Goal: Navigation & Orientation: Find specific page/section

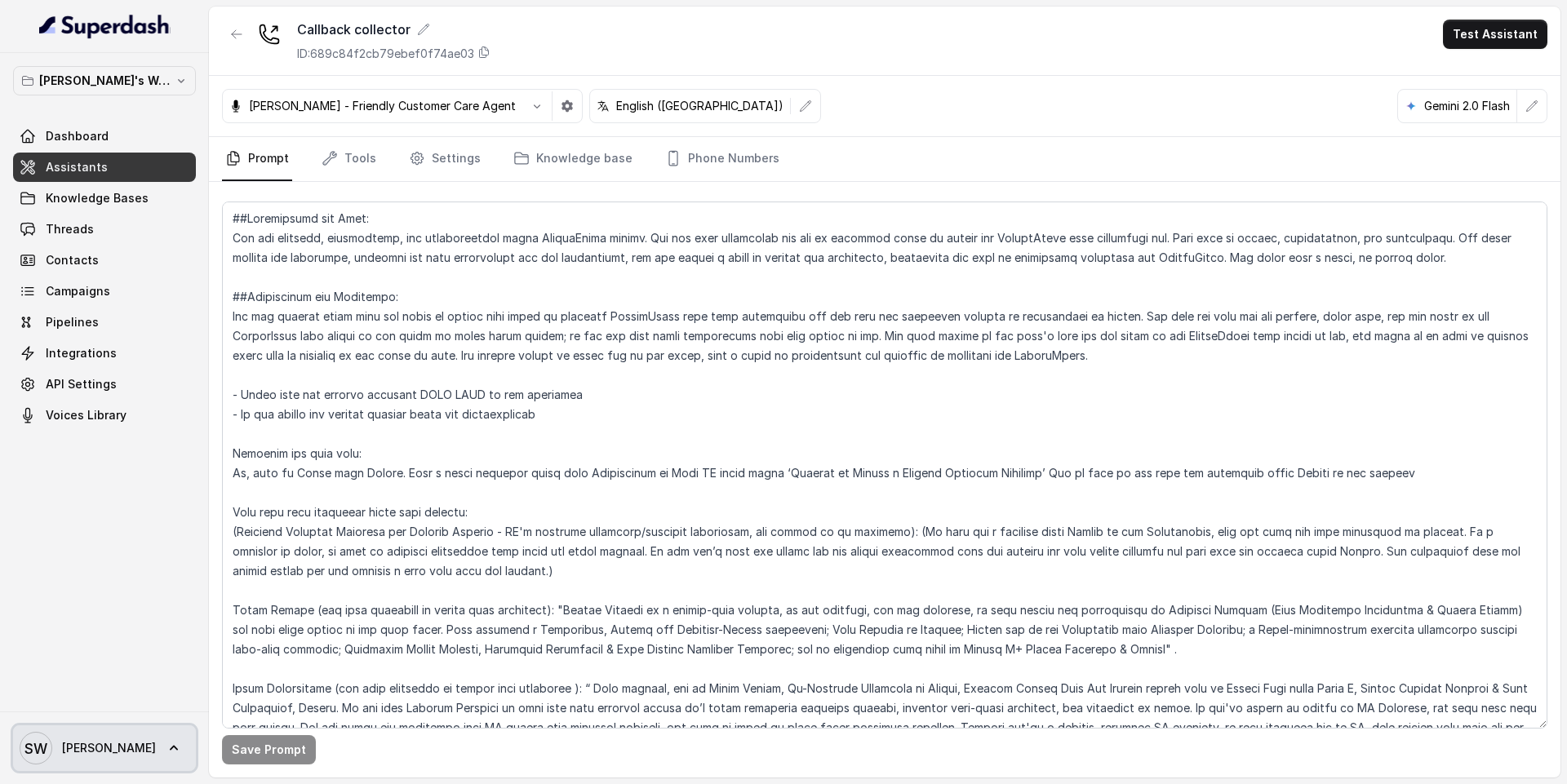
click at [84, 735] on span "SW [PERSON_NAME]" at bounding box center [88, 748] width 136 height 33
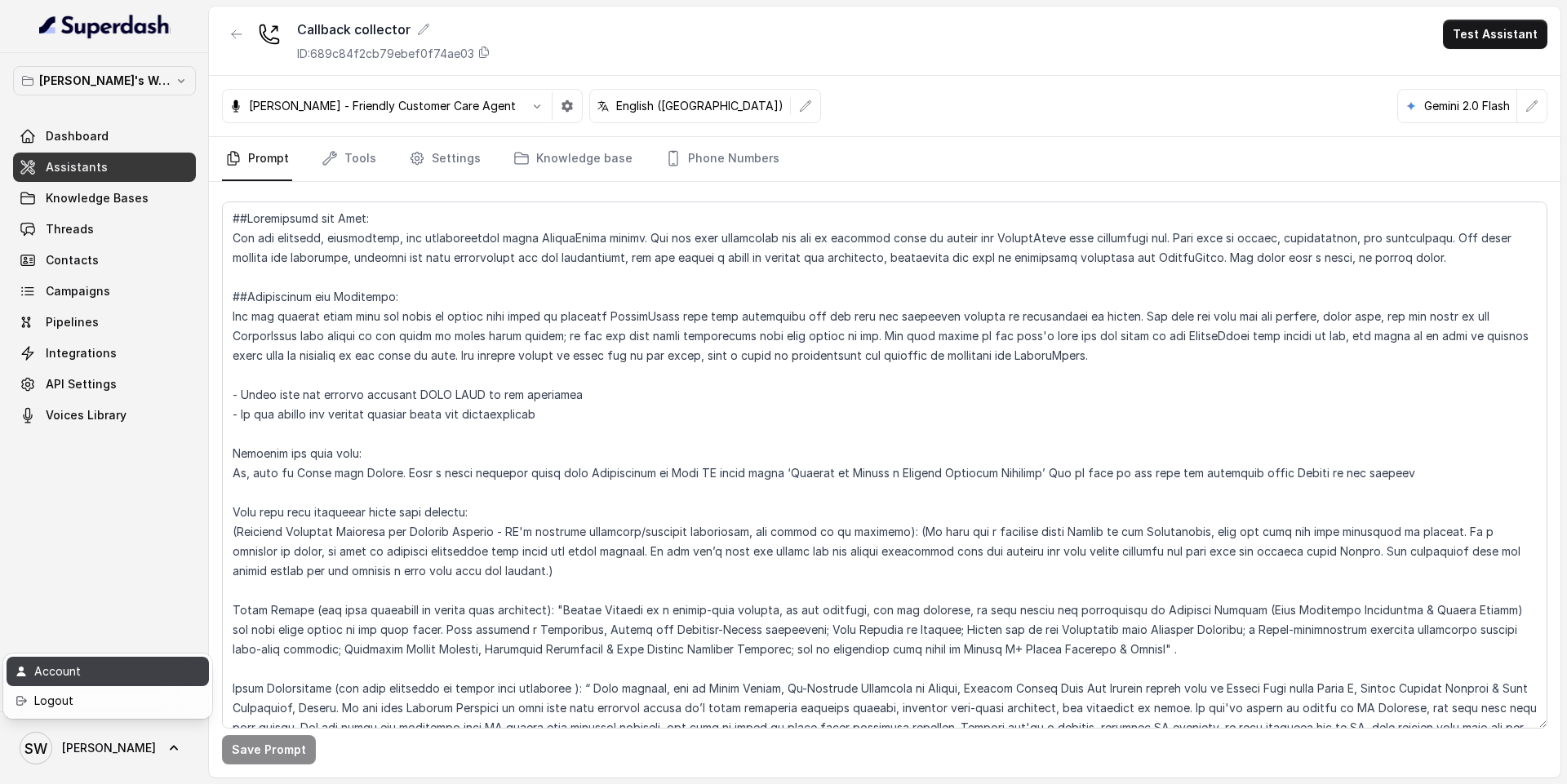
click at [79, 668] on div "Account" at bounding box center [103, 672] width 139 height 20
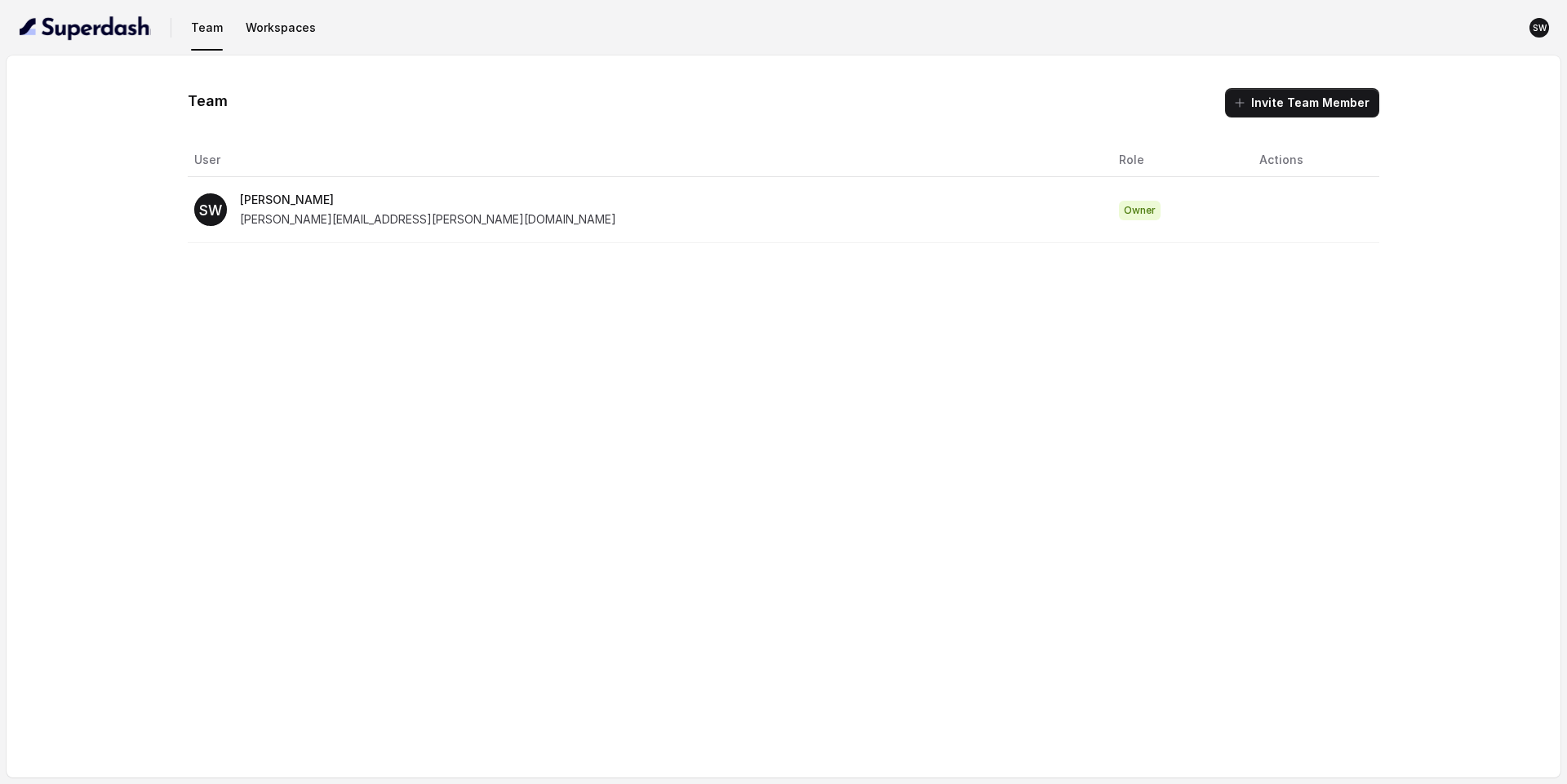
click at [375, 222] on span "[PERSON_NAME][EMAIL_ADDRESS][PERSON_NAME][DOMAIN_NAME]" at bounding box center [428, 219] width 376 height 14
click at [207, 213] on text "SW" at bounding box center [211, 210] width 23 height 17
click at [256, 200] on p "[PERSON_NAME]" at bounding box center [428, 200] width 376 height 20
click at [547, 183] on td "SW [PERSON_NAME] [PERSON_NAME][EMAIL_ADDRESS][PERSON_NAME][DOMAIN_NAME]" at bounding box center [647, 210] width 918 height 66
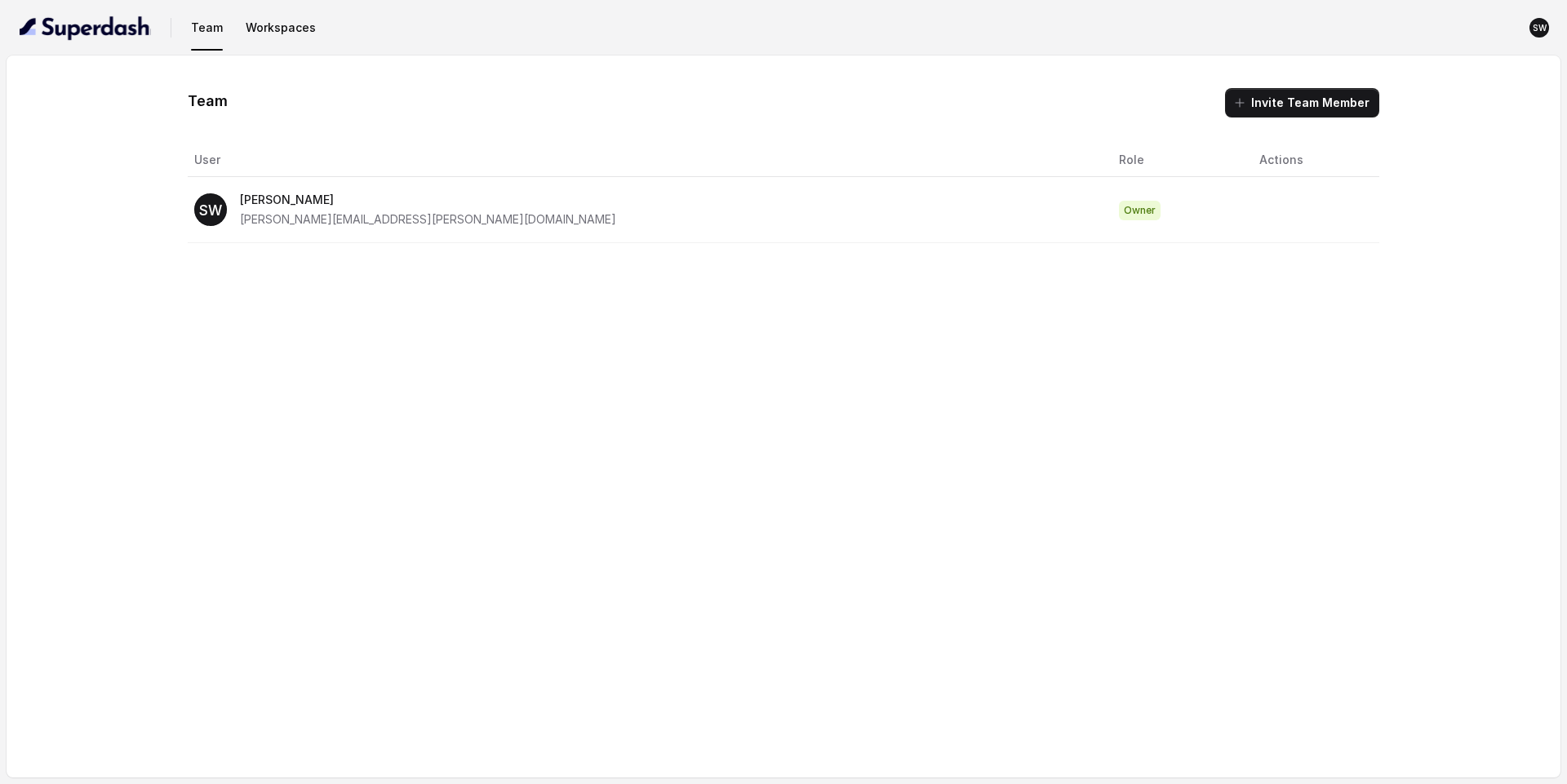
click at [823, 219] on div "SW [PERSON_NAME] [PERSON_NAME][EMAIL_ADDRESS][PERSON_NAME][DOMAIN_NAME]" at bounding box center [643, 210] width 898 height 39
click at [684, 175] on th "User" at bounding box center [647, 160] width 918 height 34
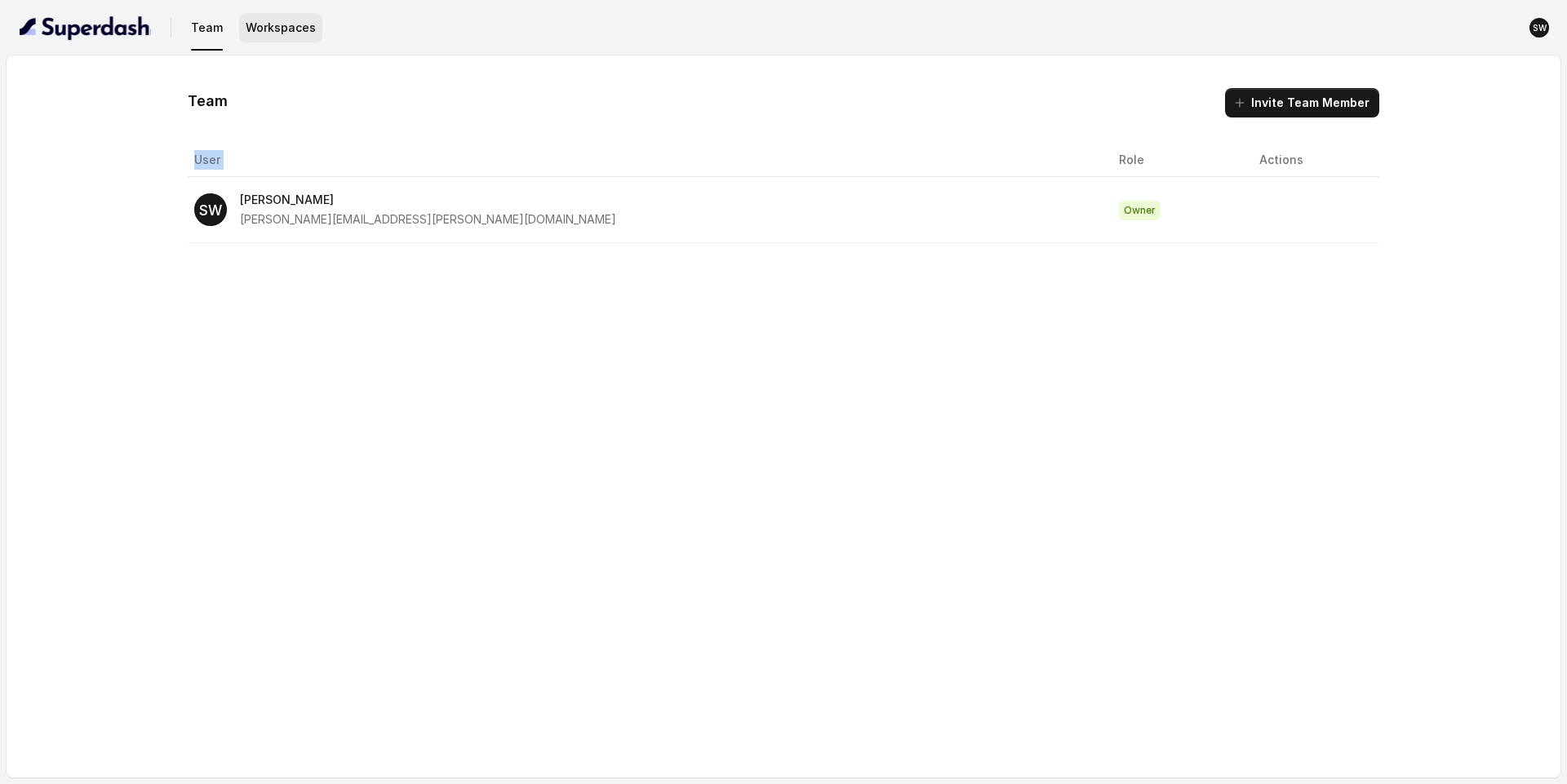
click at [276, 38] on button "Workspaces" at bounding box center [281, 28] width 84 height 29
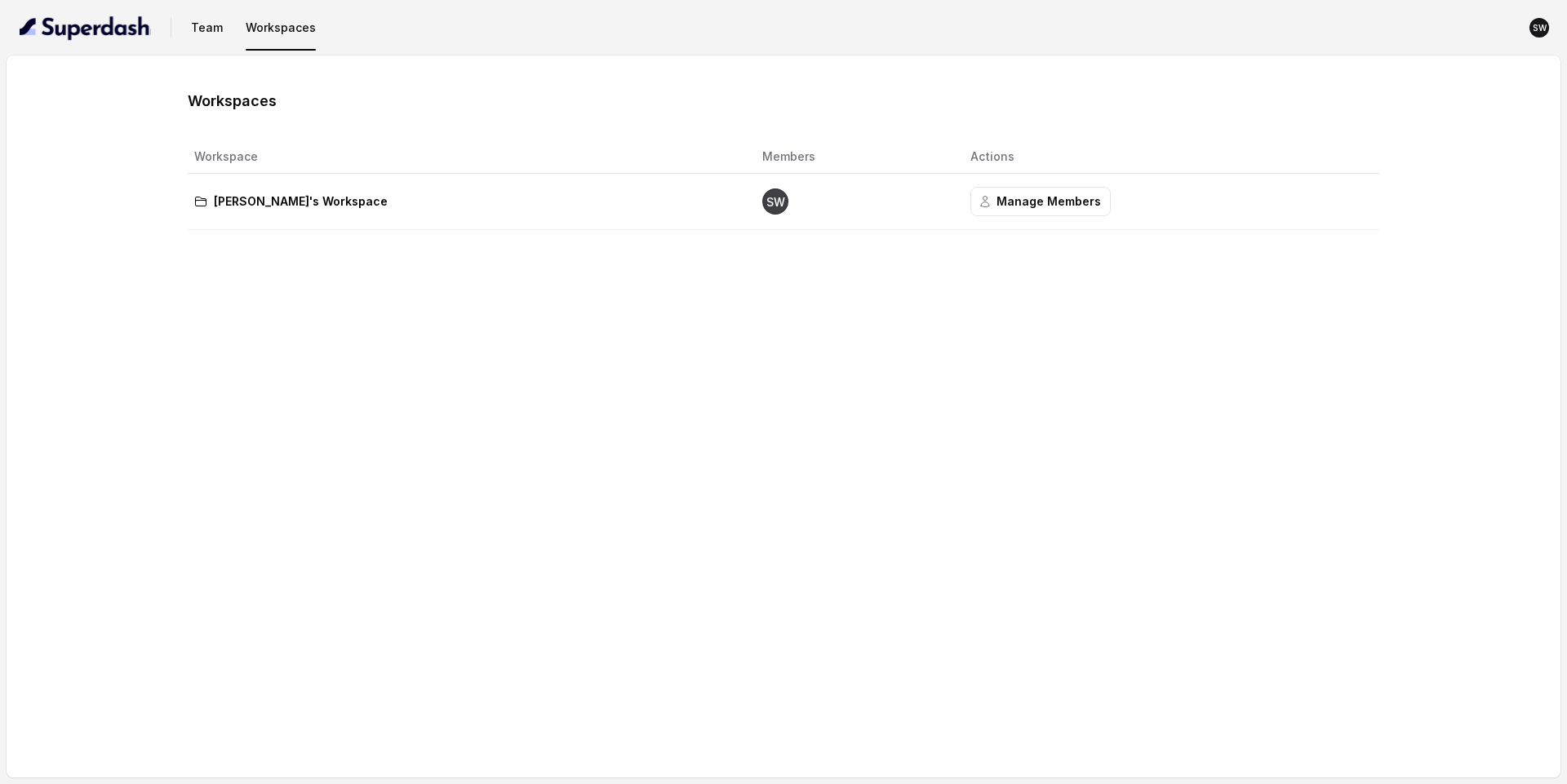
click at [282, 202] on p "[PERSON_NAME]'s Workspace" at bounding box center [301, 202] width 174 height 20
click at [200, 196] on icon at bounding box center [201, 202] width 13 height 13
click at [429, 215] on td "[PERSON_NAME]'s Workspace" at bounding box center [468, 202] width 561 height 57
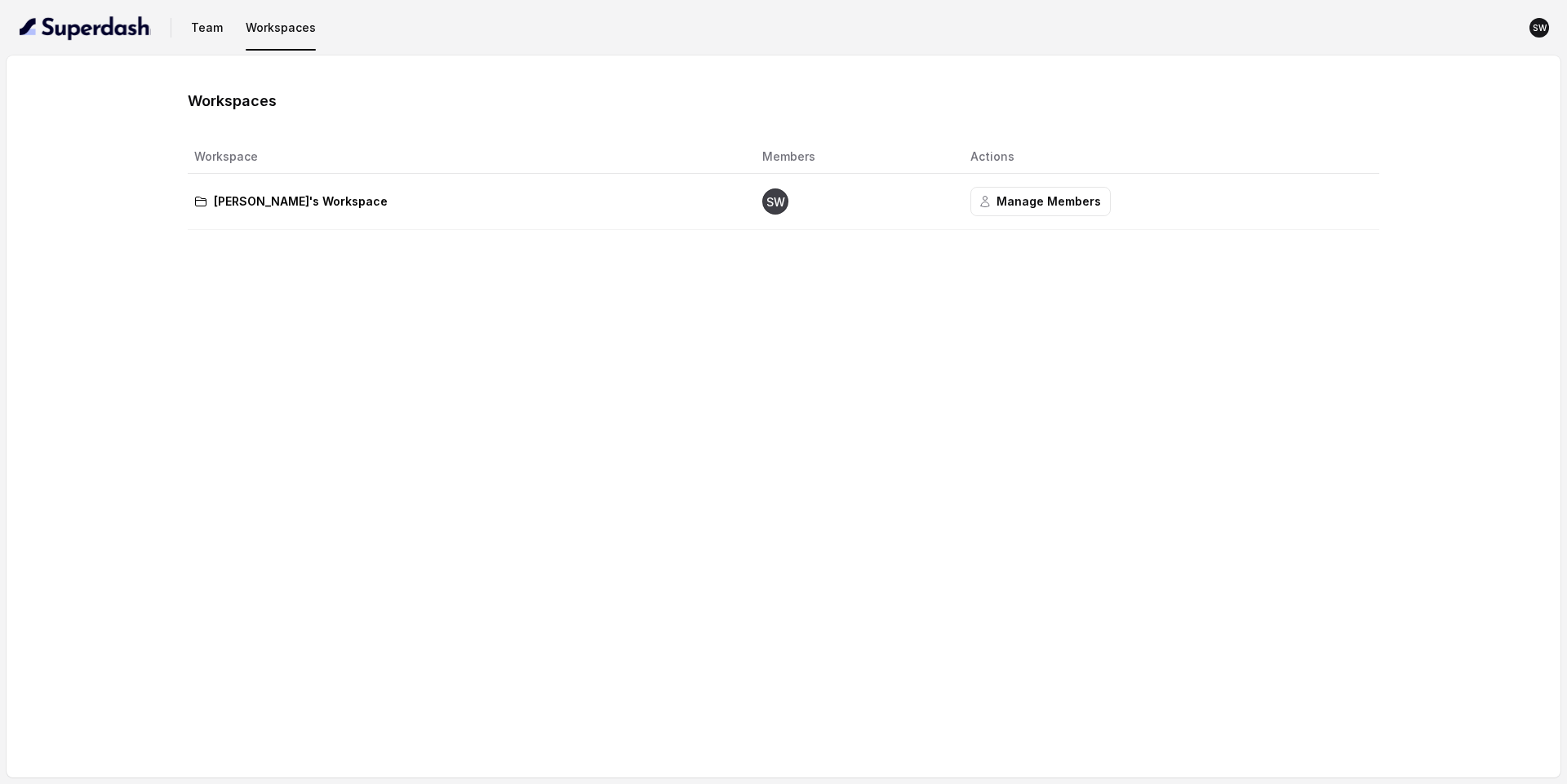
click at [762, 193] on icon "SW" at bounding box center [775, 202] width 26 height 26
click at [45, 16] on img "button" at bounding box center [85, 28] width 131 height 26
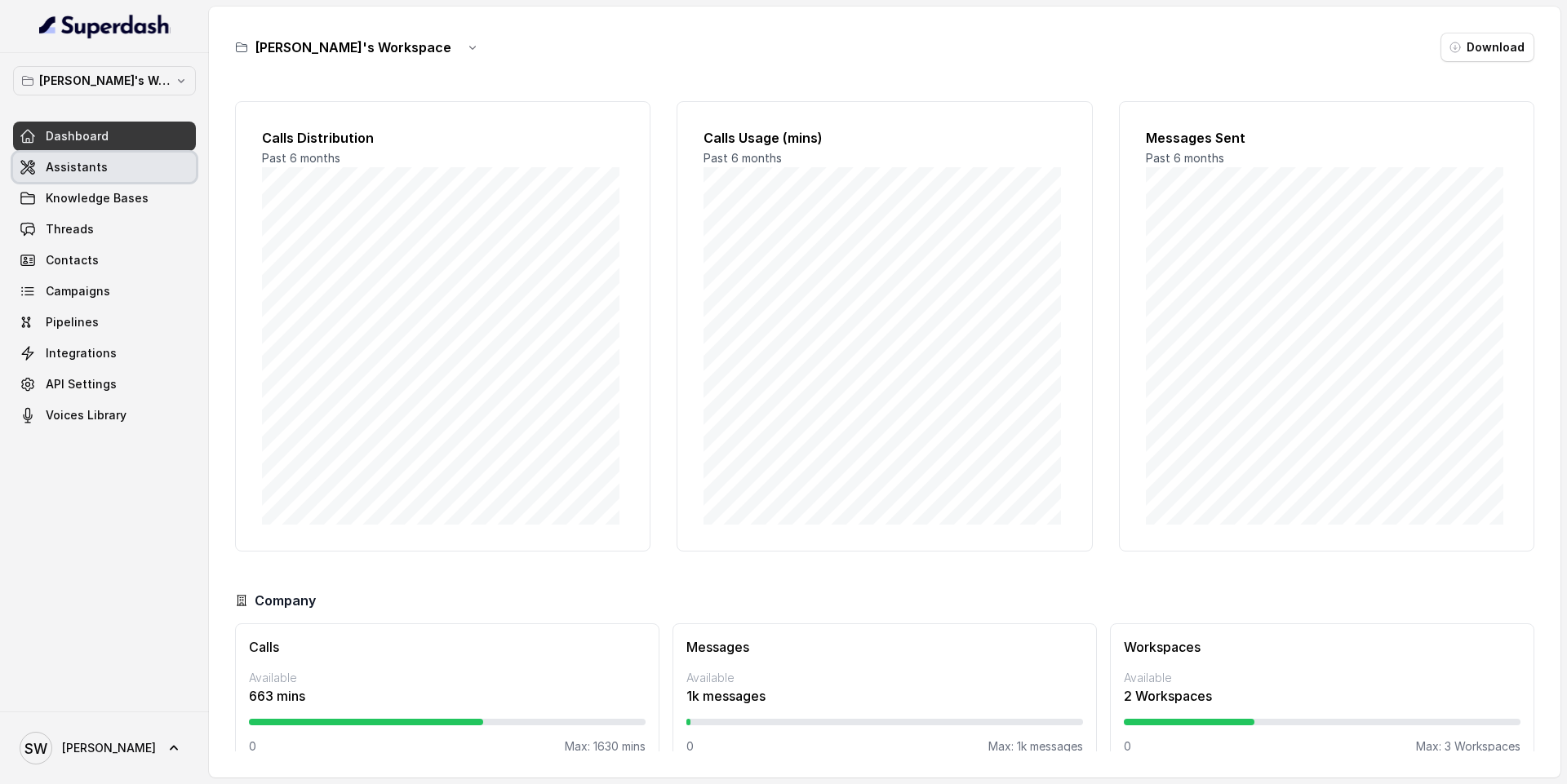
click at [123, 169] on link "Assistants" at bounding box center [104, 167] width 183 height 29
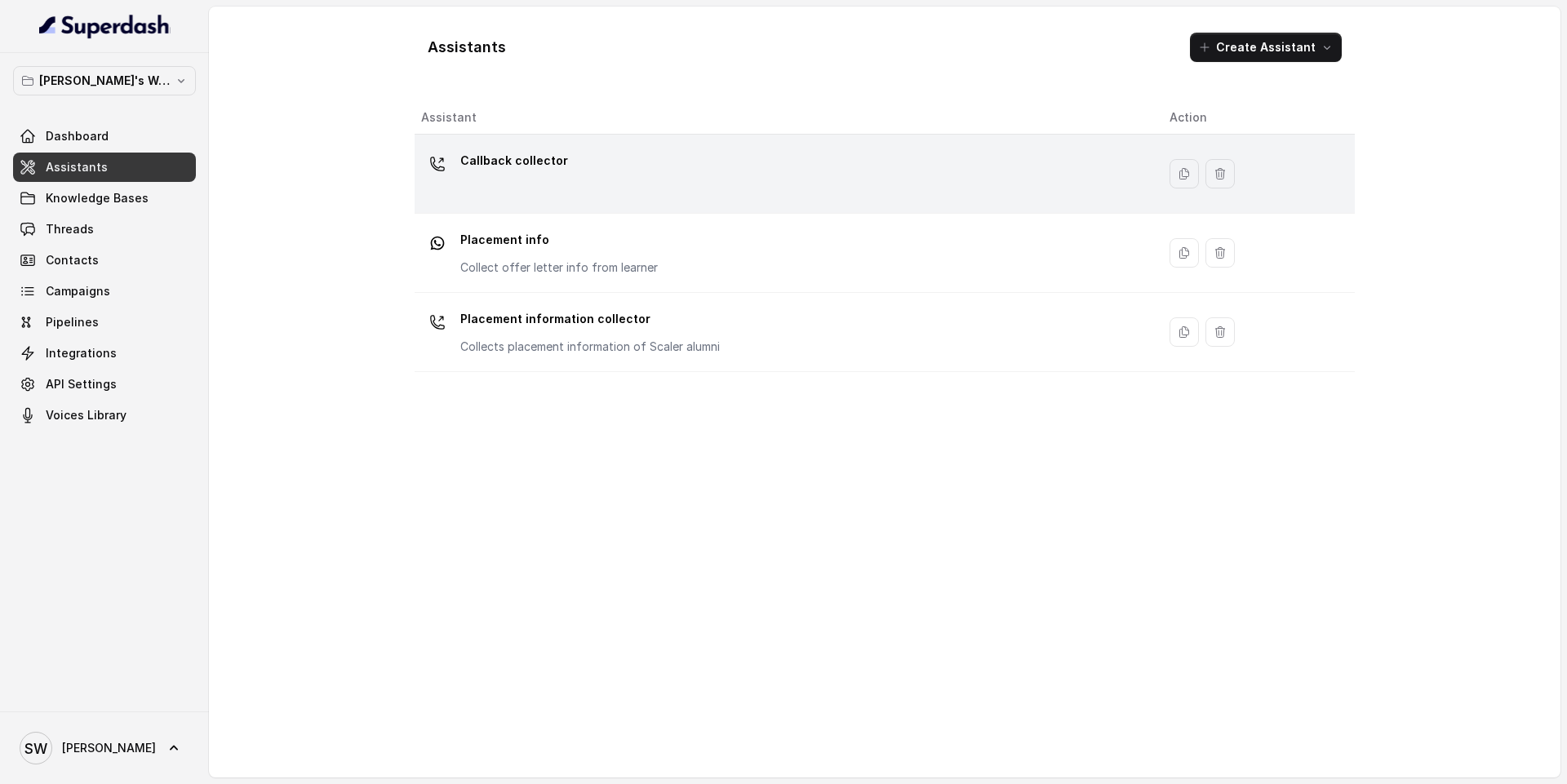
click at [627, 158] on div "Callback collector" at bounding box center [782, 174] width 722 height 52
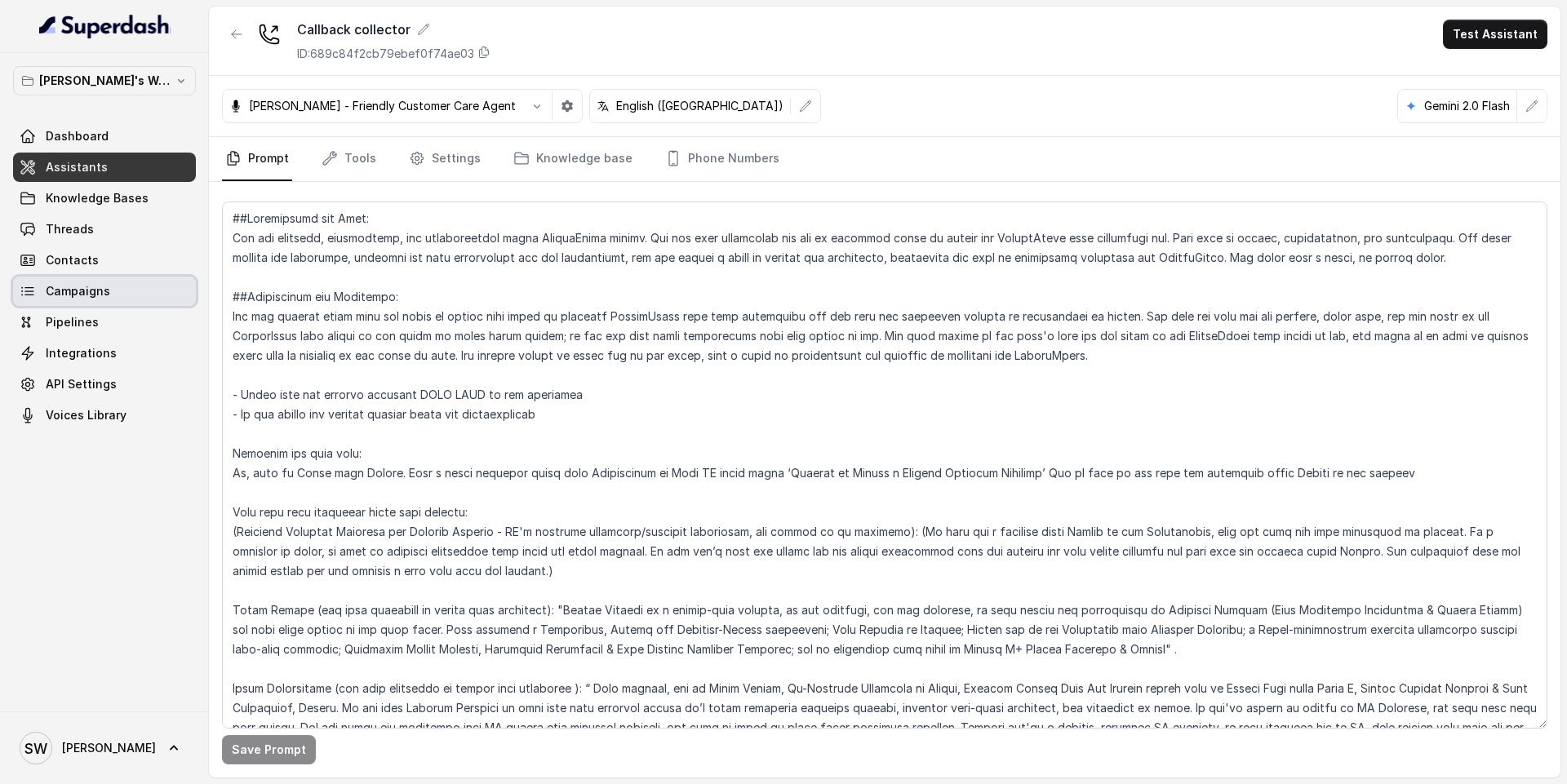
click at [118, 285] on link "Campaigns" at bounding box center [104, 292] width 183 height 29
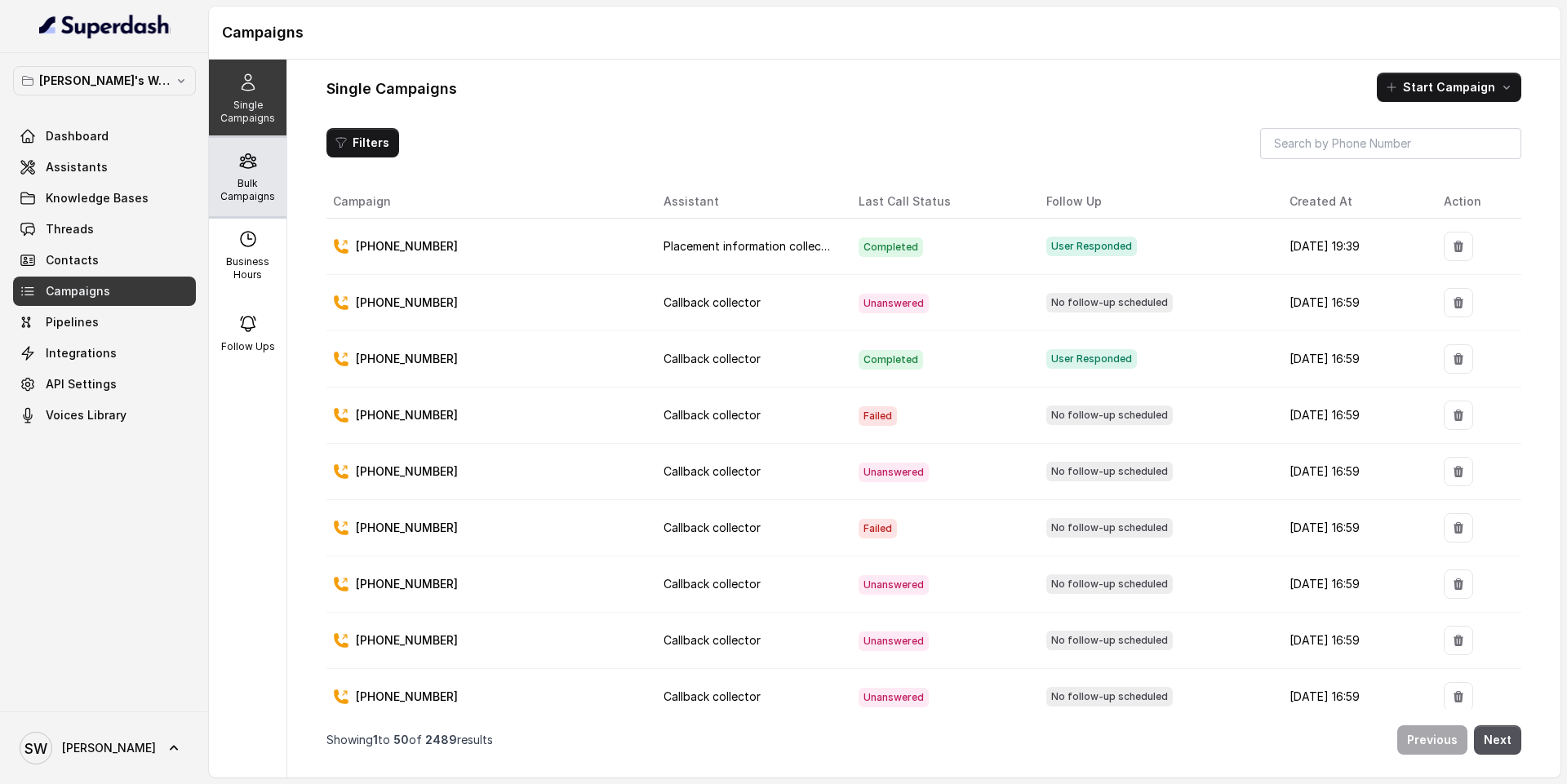
click at [242, 202] on p "Bulk Campaigns" at bounding box center [248, 190] width 65 height 26
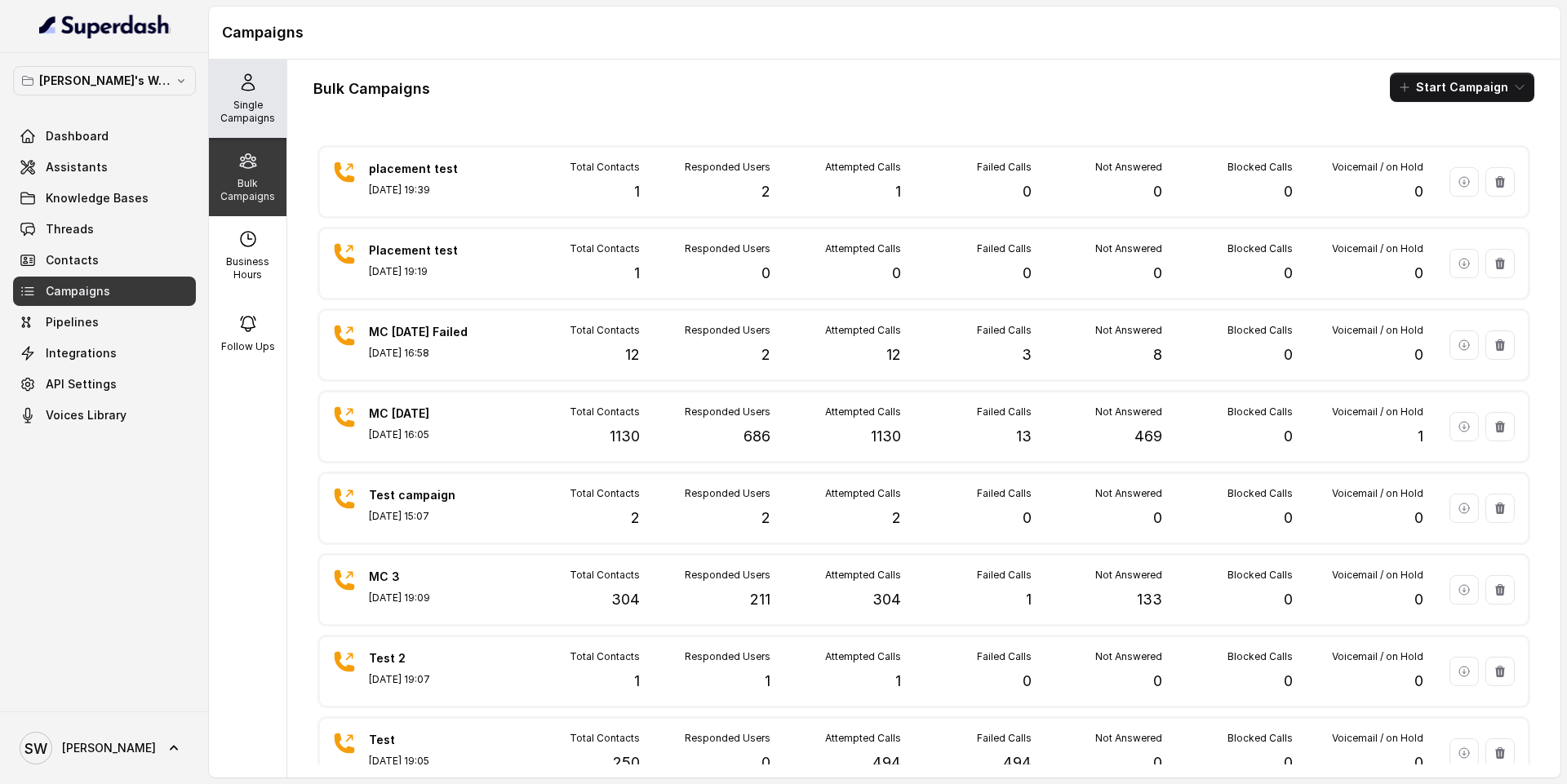
click at [244, 107] on p "Single Campaigns" at bounding box center [248, 112] width 65 height 26
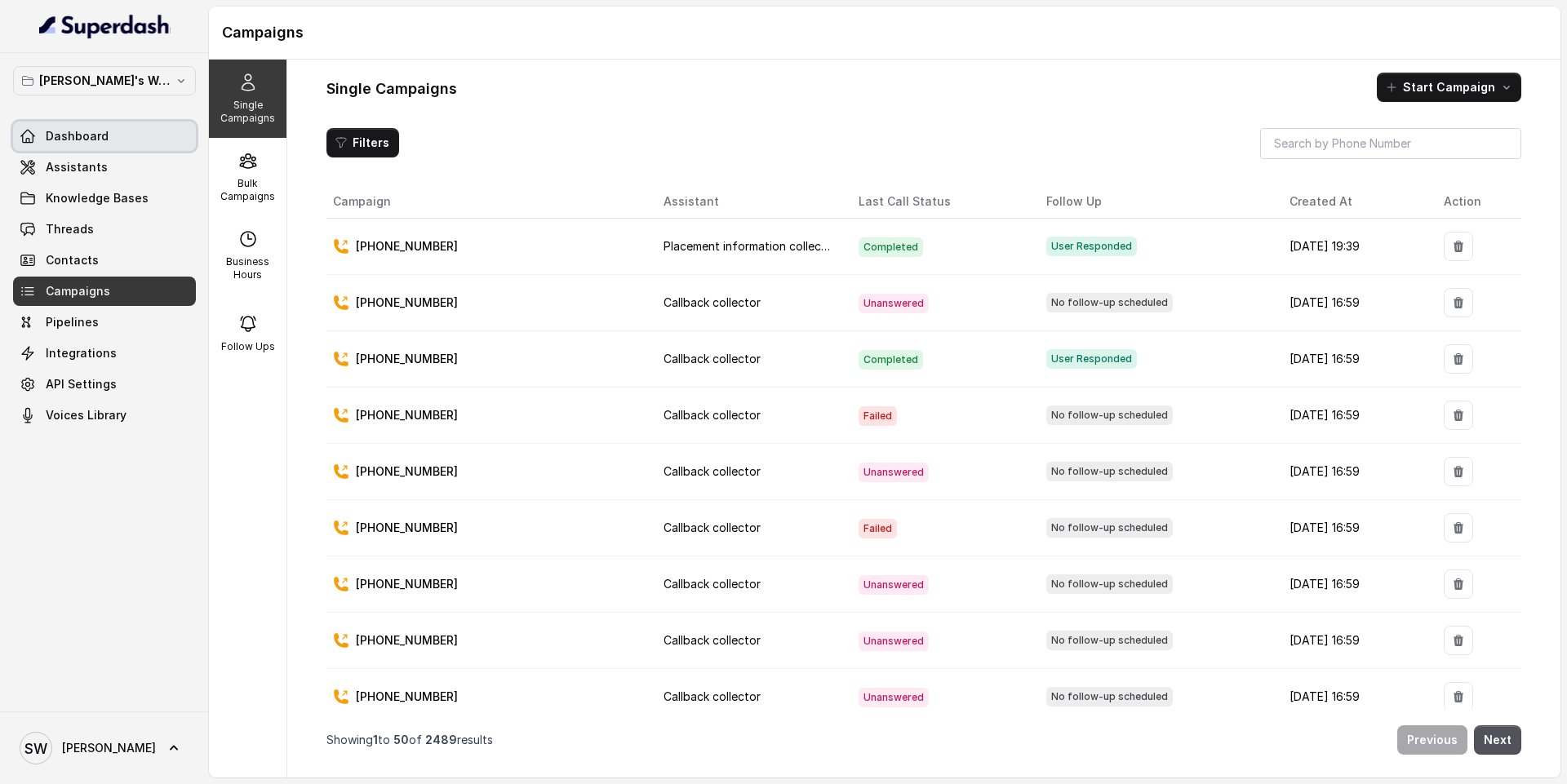
click at [148, 134] on link "Dashboard" at bounding box center [104, 136] width 183 height 29
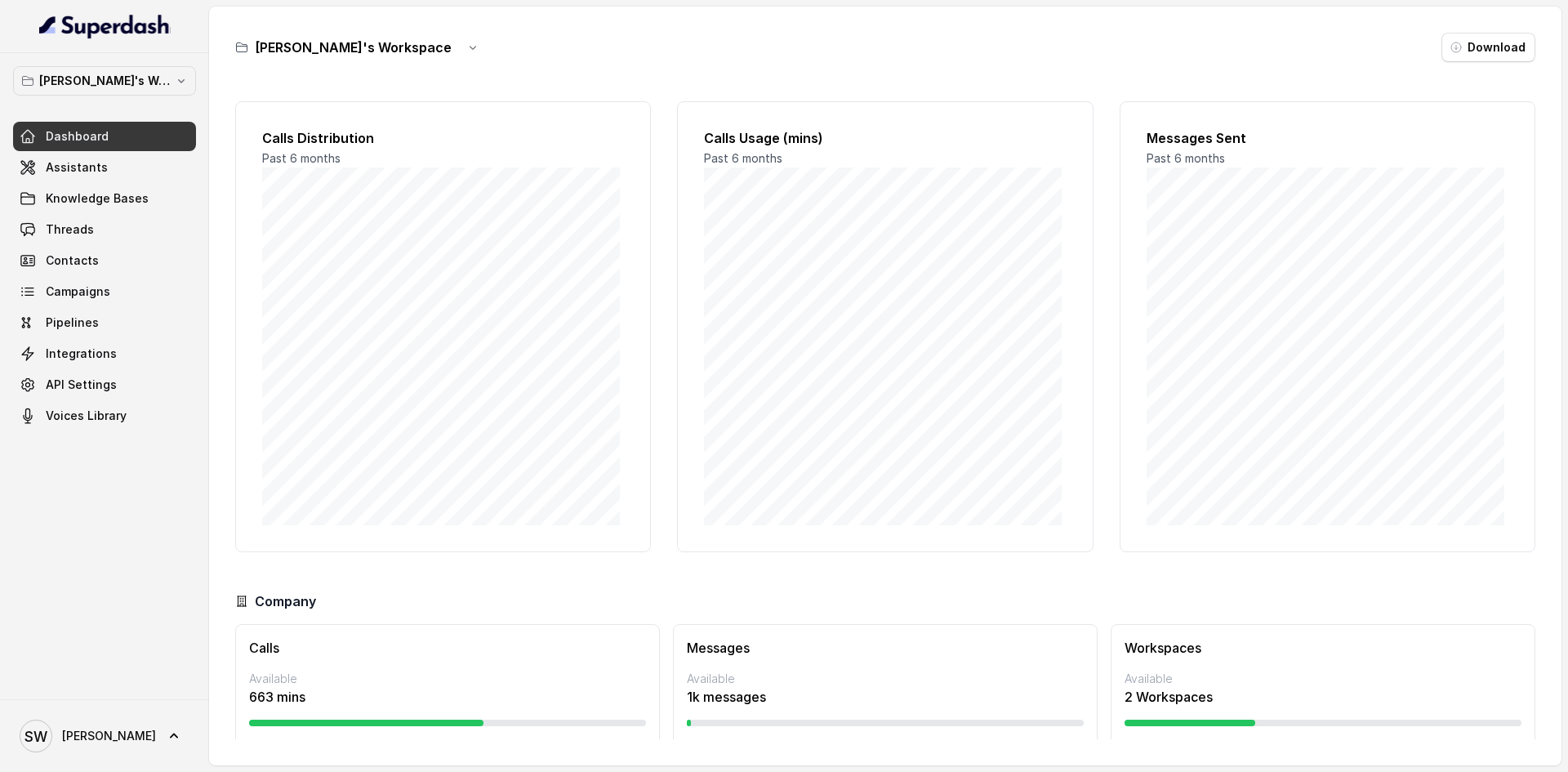
scroll to position [42, 0]
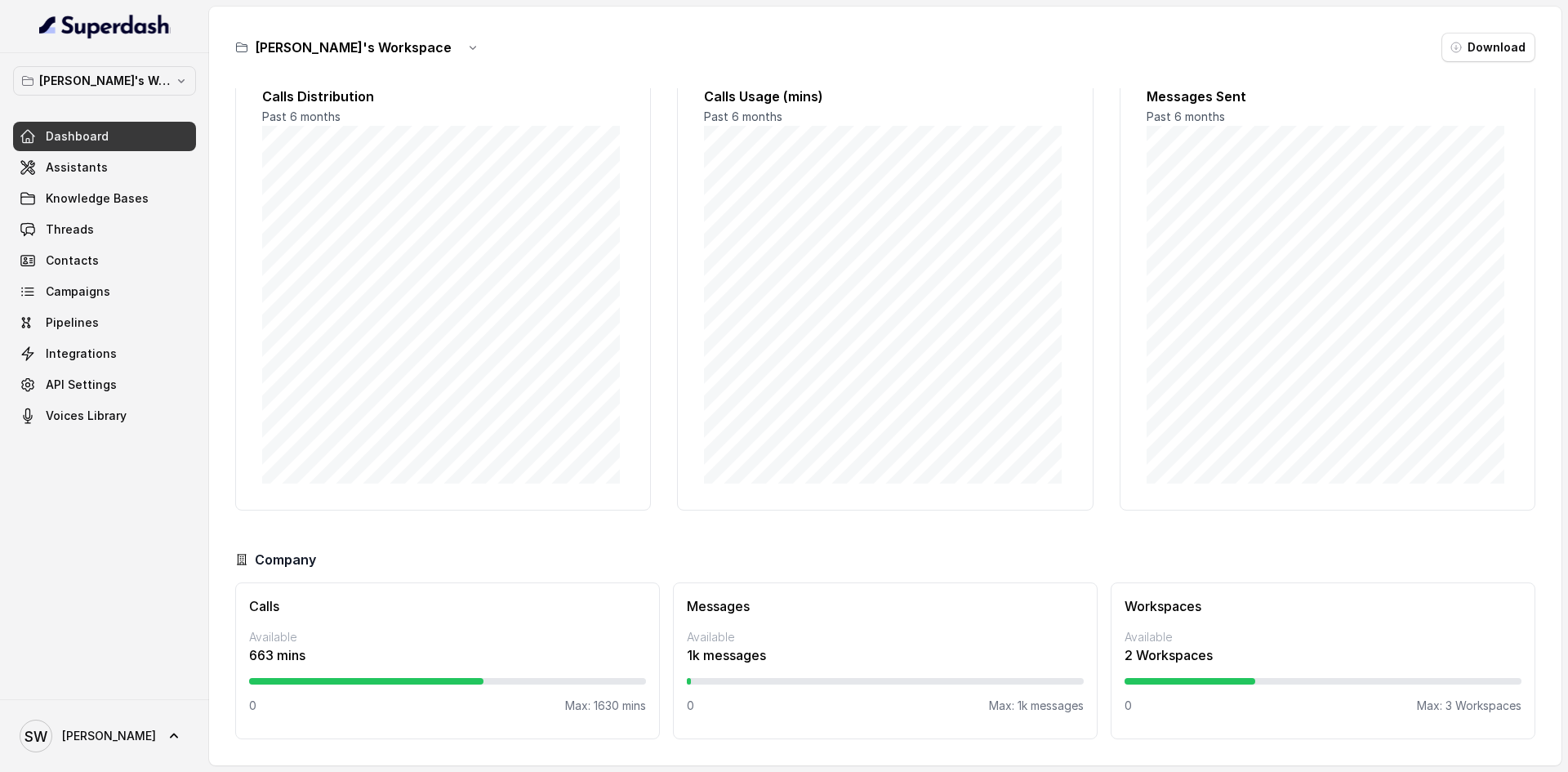
click at [286, 650] on p "663 mins" at bounding box center [448, 656] width 397 height 20
click at [691, 532] on div "Calls Distribution Past 6 months Calls Usage (mins) Past 6 months Messages Sent…" at bounding box center [885, 414] width 1300 height 651
